Goal: Go to known website: Go to known website

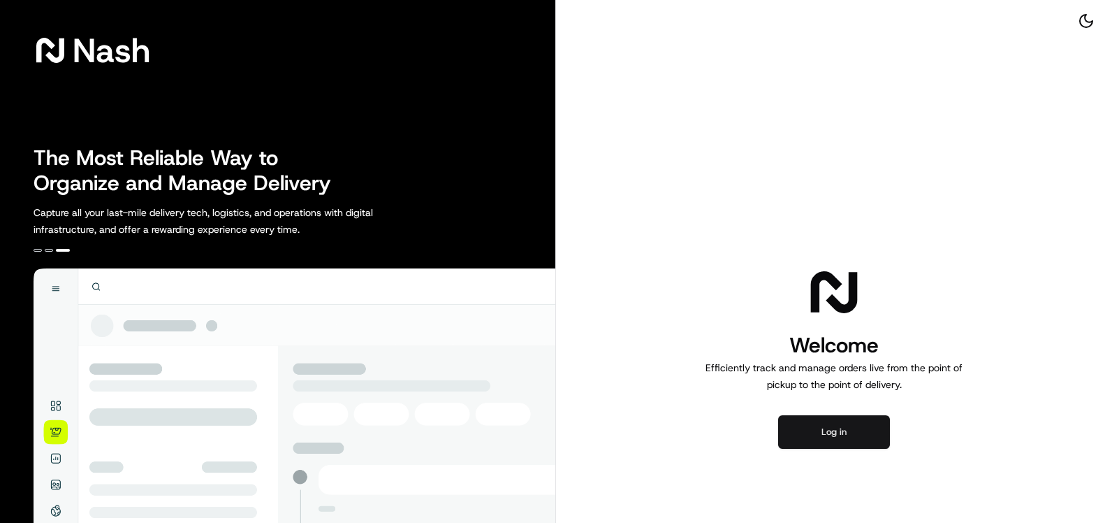
click at [850, 434] on button "Log in" at bounding box center [834, 432] width 112 height 34
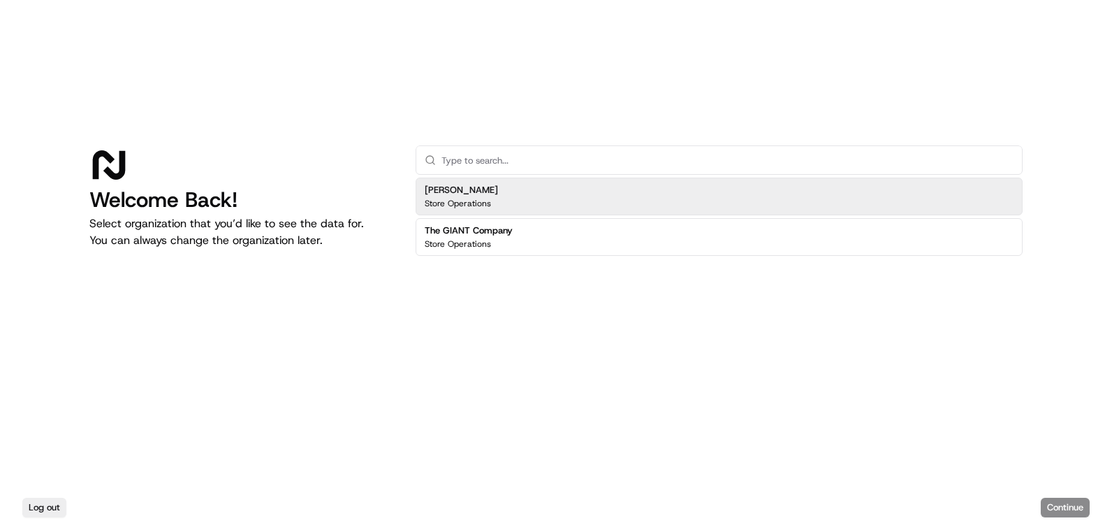
click at [552, 203] on div "[PERSON_NAME] Store Operations" at bounding box center [719, 196] width 607 height 38
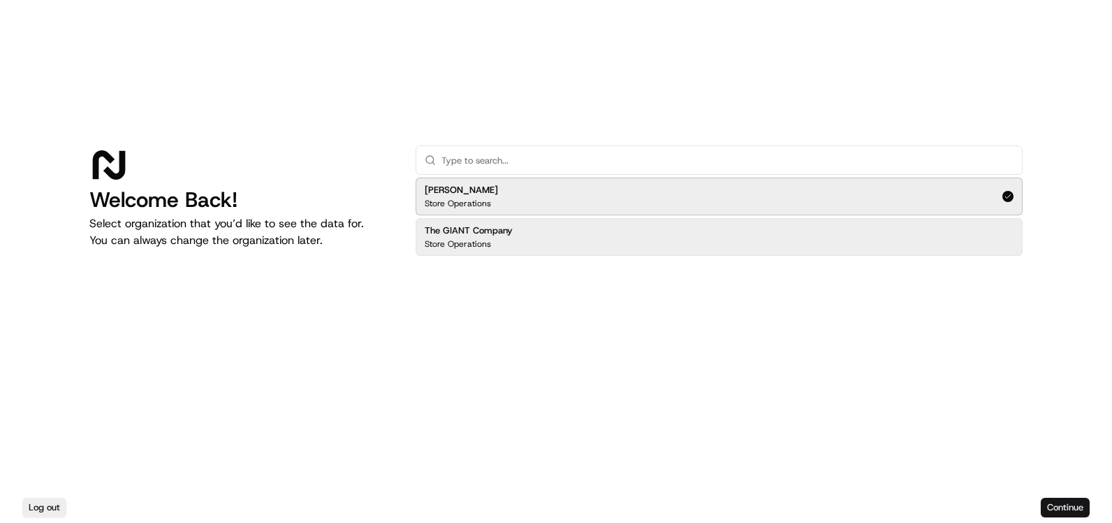
click at [1056, 504] on button "Continue" at bounding box center [1065, 507] width 49 height 20
